Goal: Information Seeking & Learning: Learn about a topic

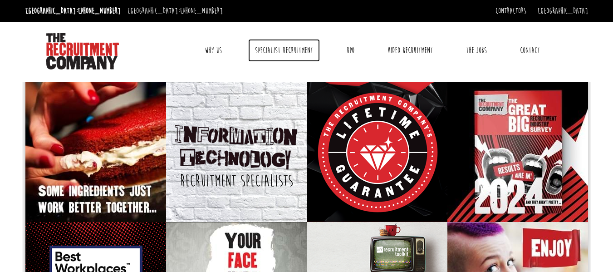
click at [282, 49] on link "Specialist Recruitment" at bounding box center [284, 50] width 72 height 23
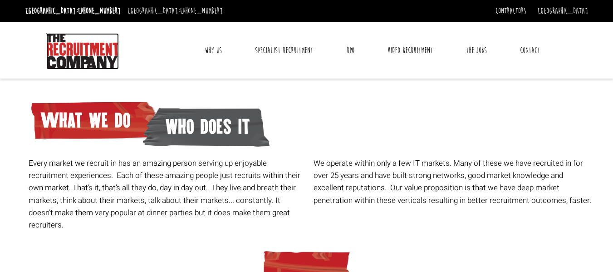
click at [99, 53] on img at bounding box center [82, 51] width 73 height 36
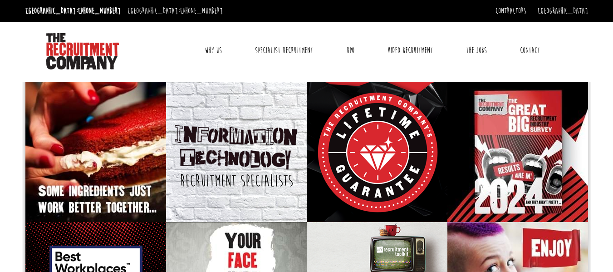
click at [216, 49] on link "Why Us" at bounding box center [213, 50] width 31 height 23
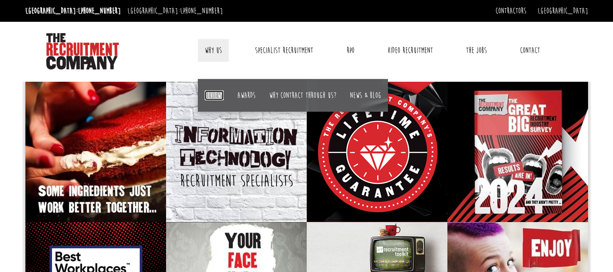
click at [216, 95] on link "Reviews" at bounding box center [214, 95] width 19 height 10
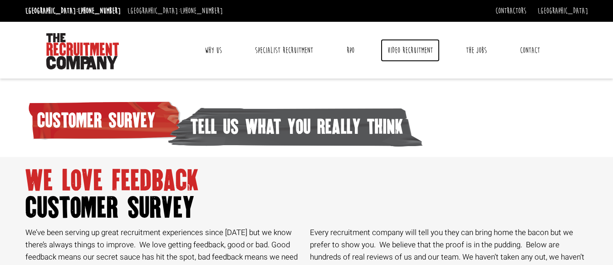
click at [403, 49] on link "Video Recruitment" at bounding box center [410, 50] width 59 height 23
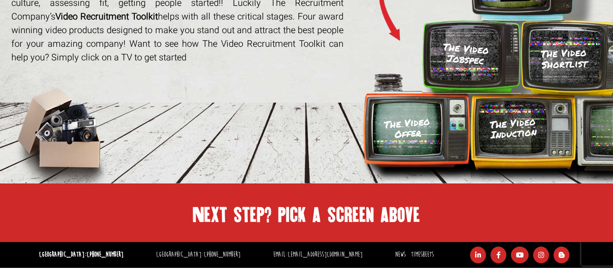
scroll to position [216, 0]
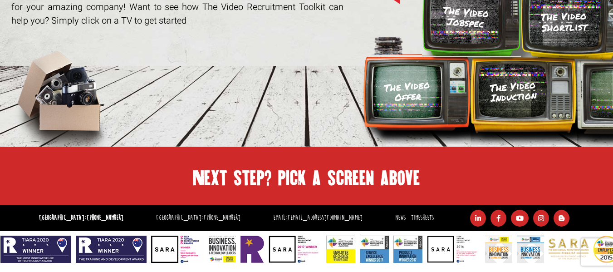
click at [356, 180] on h2 "Next step? pick a screen above" at bounding box center [306, 178] width 563 height 16
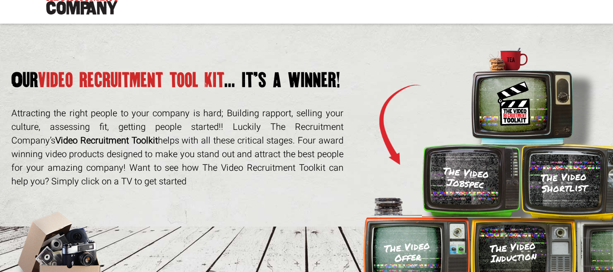
scroll to position [0, 0]
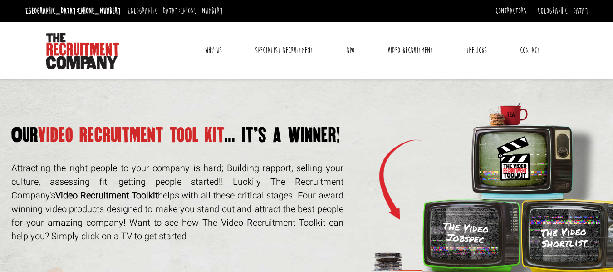
click at [228, 139] on h1 "Our video recruitment tool kit ... it’s a winner!" at bounding box center [177, 135] width 332 height 16
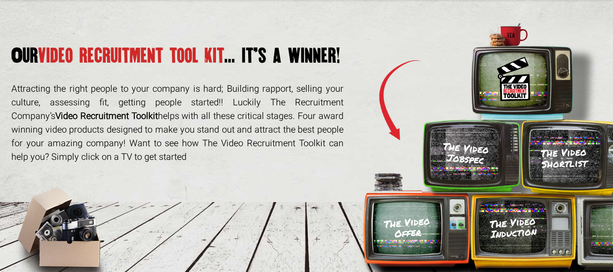
click at [75, 123] on strong "Video Recruitment Toolkit" at bounding box center [106, 115] width 103 height 13
